Goal: Task Accomplishment & Management: Use online tool/utility

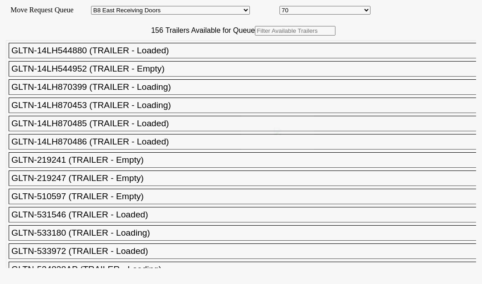
select select "536"
select select "8238"
drag, startPoint x: 129, startPoint y: 54, endPoint x: 130, endPoint y: 60, distance: 5.5
click at [255, 36] on input "text" at bounding box center [295, 31] width 81 height 10
paste input "HAMU1638376"
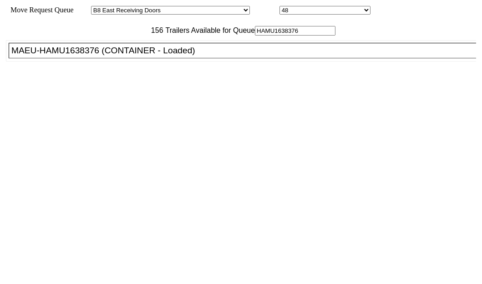
type input "HAMU1638376"
click at [80, 56] on div "MAEU-HAMU1638376 (CONTAINER - Loaded)" at bounding box center [246, 51] width 470 height 10
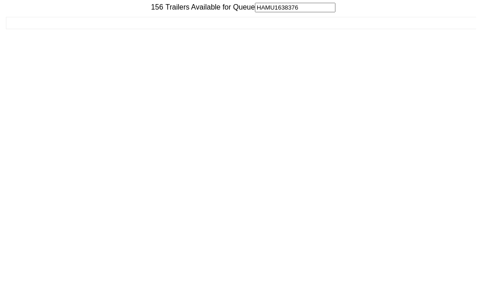
scroll to position [36, 0]
